Goal: Find specific page/section: Find specific page/section

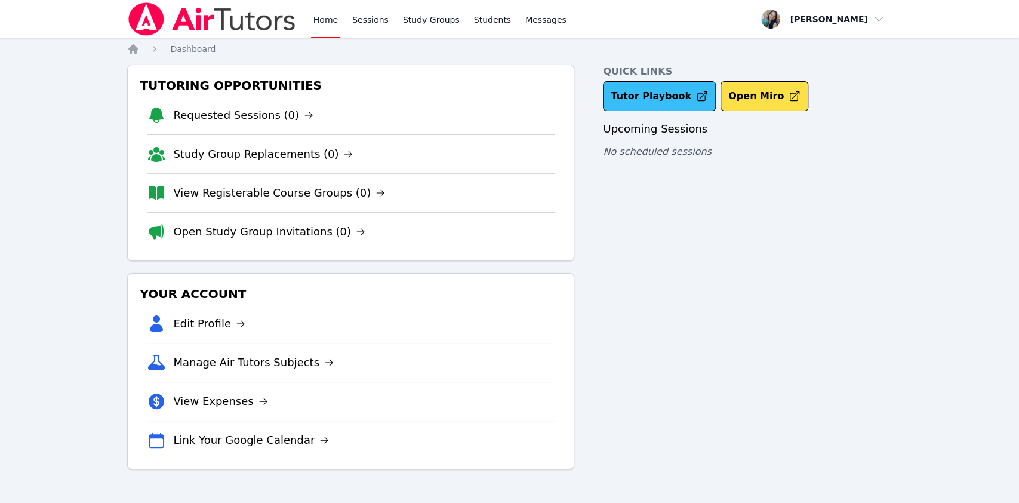
click at [652, 96] on link "Tutor Playbook" at bounding box center [659, 96] width 113 height 30
